Goal: Use online tool/utility: Use online tool/utility

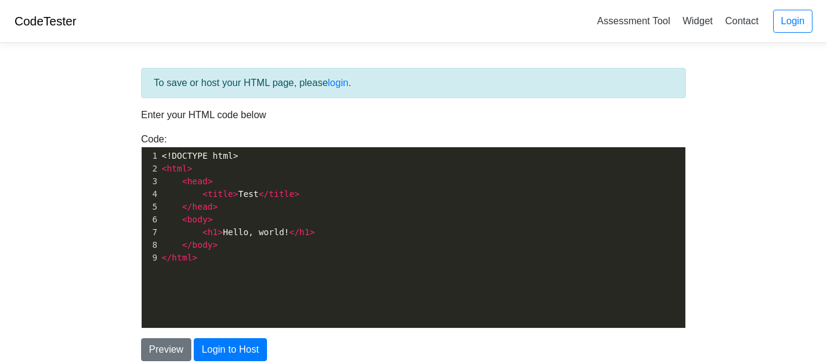
click at [258, 198] on span "</" at bounding box center [263, 194] width 10 height 10
type textarea "<!DOCTYPE html> <html> <head> <title>Test</title> </head> <body> <h1>Hello, wor…"
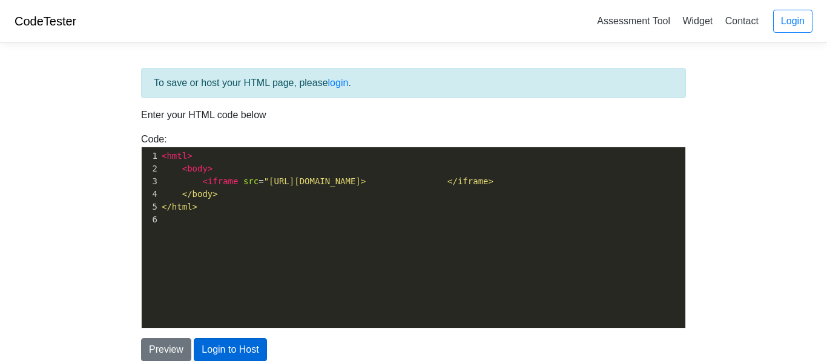
scroll to position [15, 0]
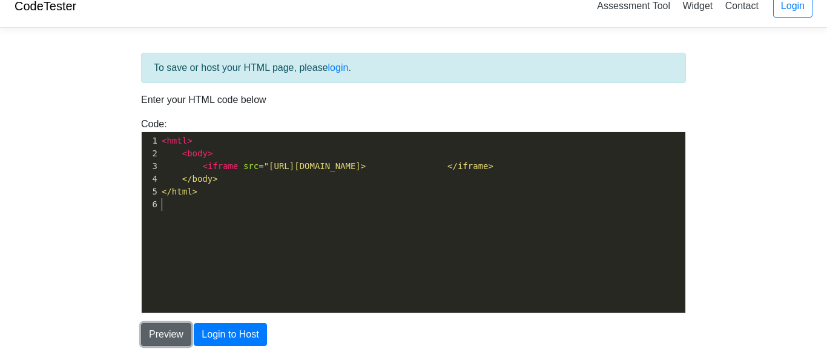
click at [170, 328] on button "Preview" at bounding box center [166, 334] width 50 height 23
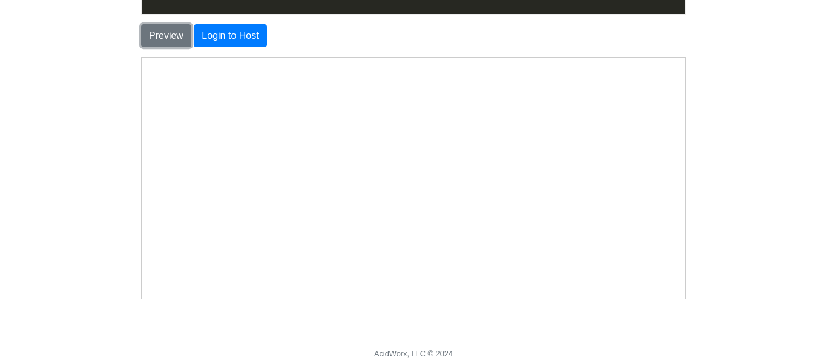
scroll to position [314, 0]
click at [409, 193] on body at bounding box center [413, 177] width 534 height 231
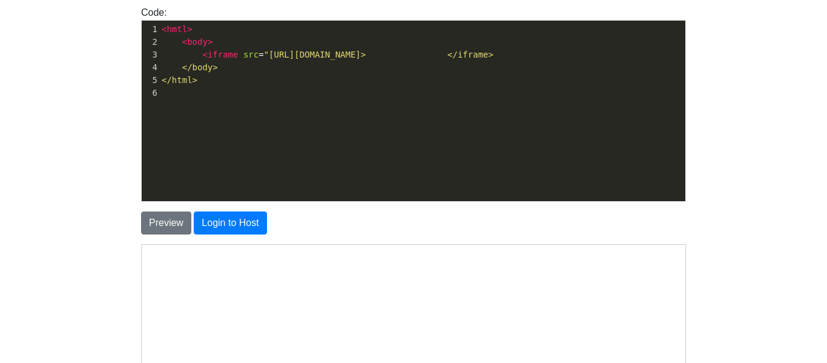
scroll to position [88, 0]
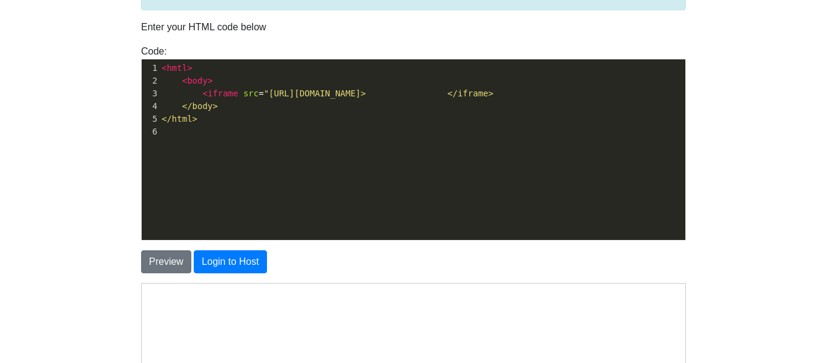
click at [447, 95] on span at bounding box center [437, 93] width 21 height 13
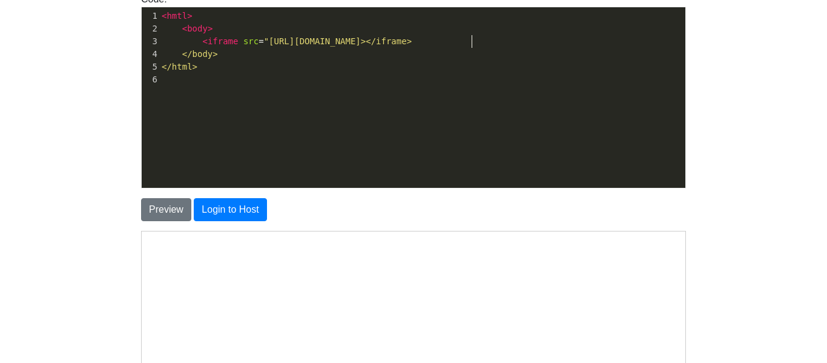
scroll to position [141, 0]
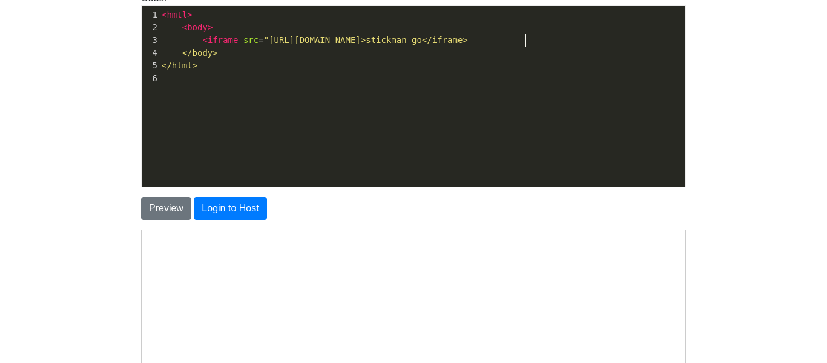
type textarea "stickman goo"
type textarea "hook"
click at [164, 203] on button "Preview" at bounding box center [166, 208] width 50 height 23
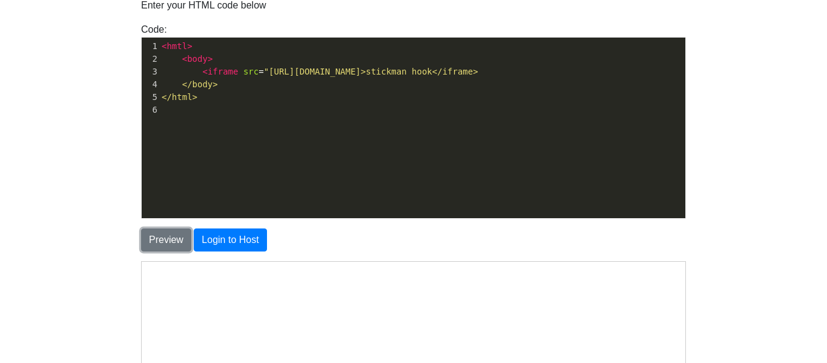
scroll to position [107, 0]
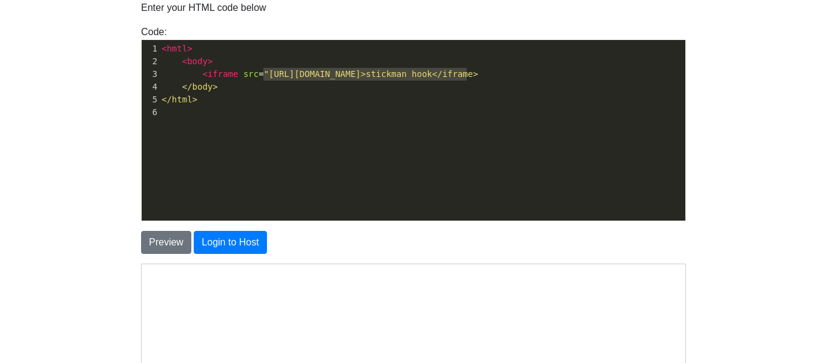
drag, startPoint x: 263, startPoint y: 77, endPoint x: 464, endPoint y: 70, distance: 201.1
click at [464, 70] on span ""[URL][DOMAIN_NAME]>stickman hook</iframe>" at bounding box center [371, 74] width 214 height 10
type textarea "google,c"
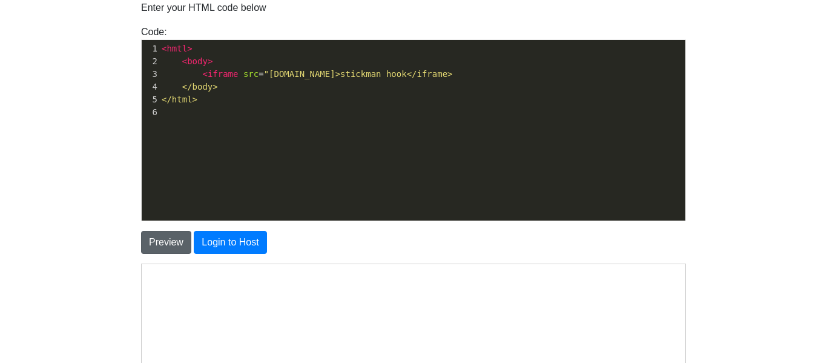
type textarea ".com"
click at [162, 235] on button "Preview" at bounding box center [166, 242] width 50 height 23
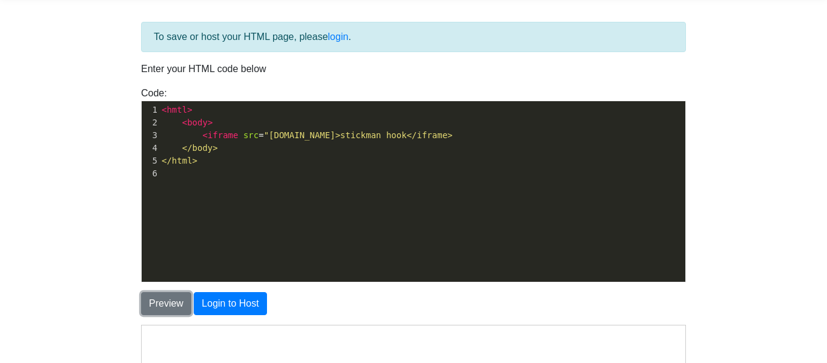
scroll to position [45, 0]
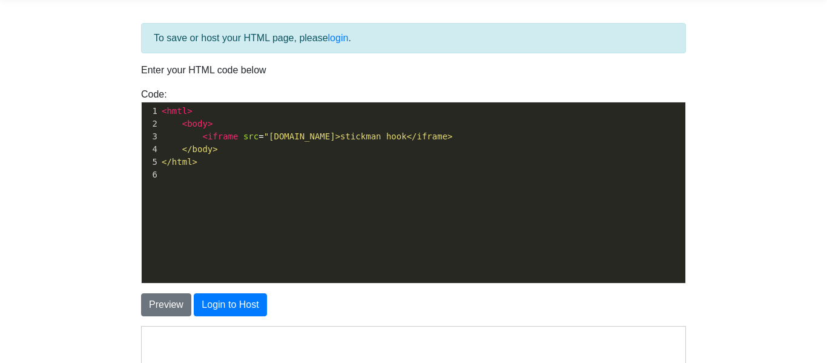
click at [288, 137] on span ""[DOMAIN_NAME]>stickman hook</iframe>" at bounding box center [358, 136] width 189 height 10
type textarea "abinbins.git"
type textarea "[DOMAIN_NAME][URL]"
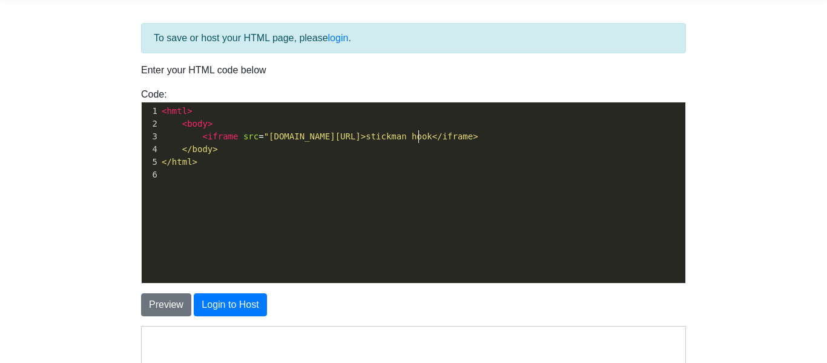
scroll to position [4, 58]
type textarea "tickman-hook"
click at [162, 299] on button "Preview" at bounding box center [166, 304] width 50 height 23
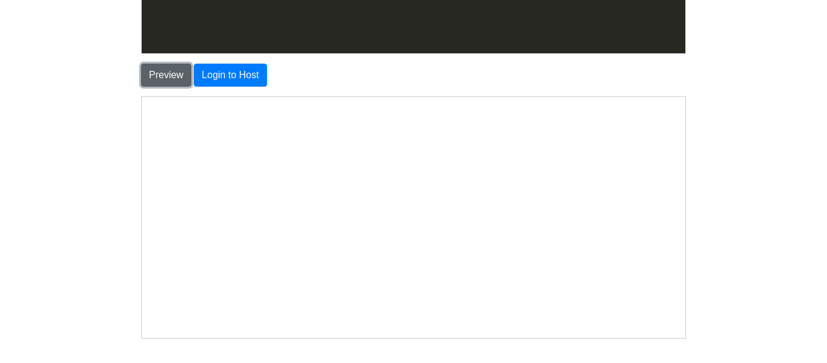
scroll to position [0, 0]
